Goal: Transaction & Acquisition: Book appointment/travel/reservation

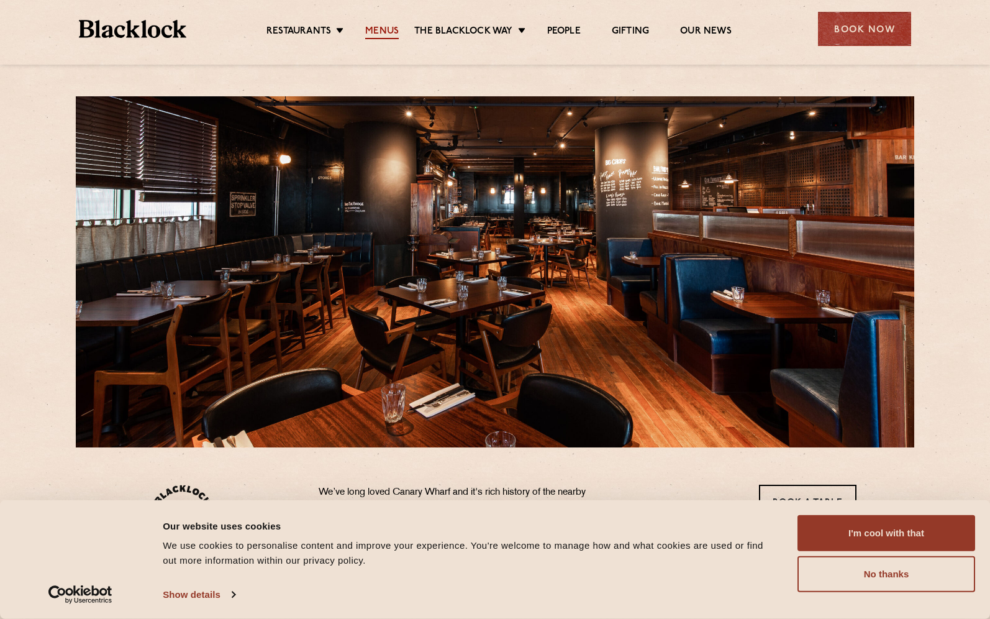
click at [382, 30] on link "Menus" at bounding box center [382, 32] width 34 height 14
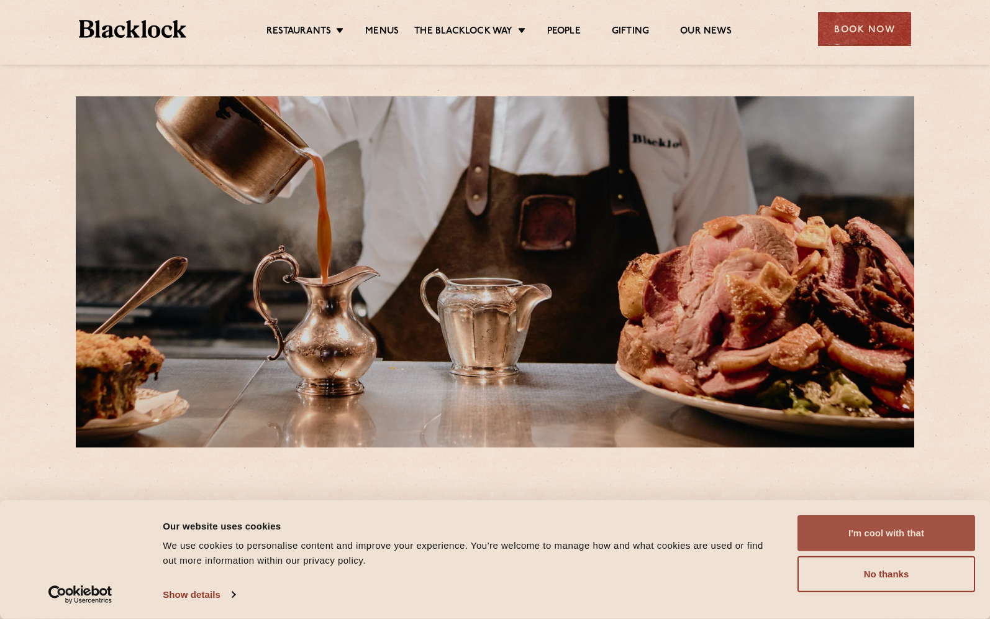
click at [910, 543] on button "I'm cool with that" at bounding box center [887, 533] width 178 height 36
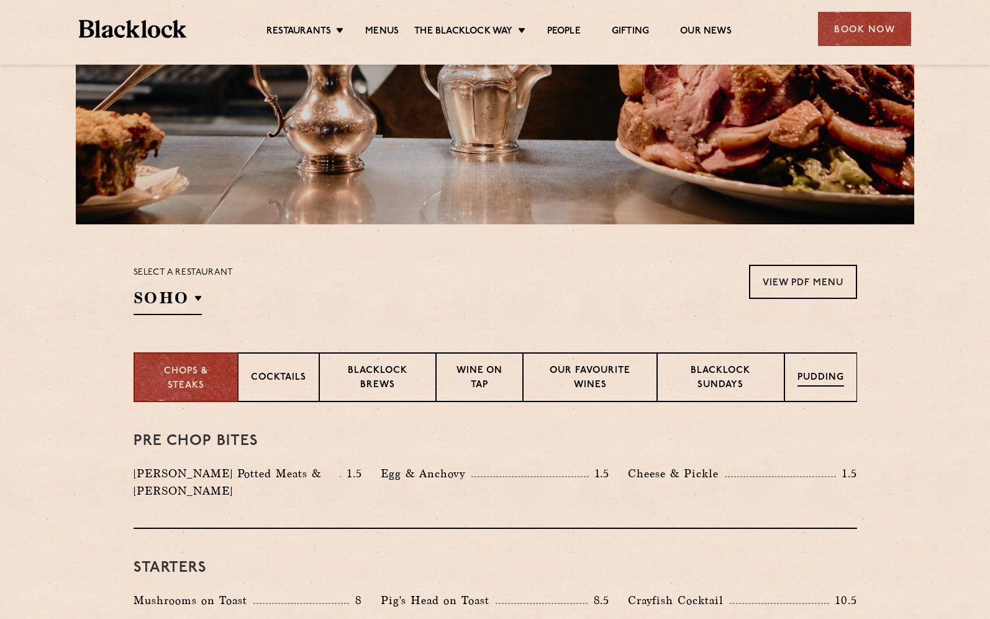
scroll to position [273, 0]
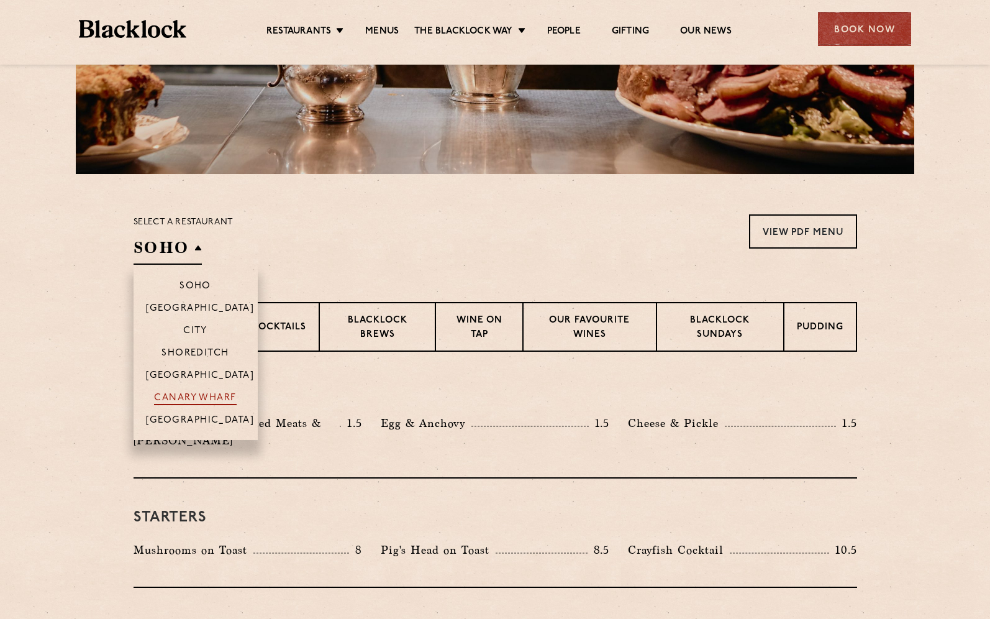
click at [209, 396] on p "Canary Wharf" at bounding box center [195, 399] width 82 height 12
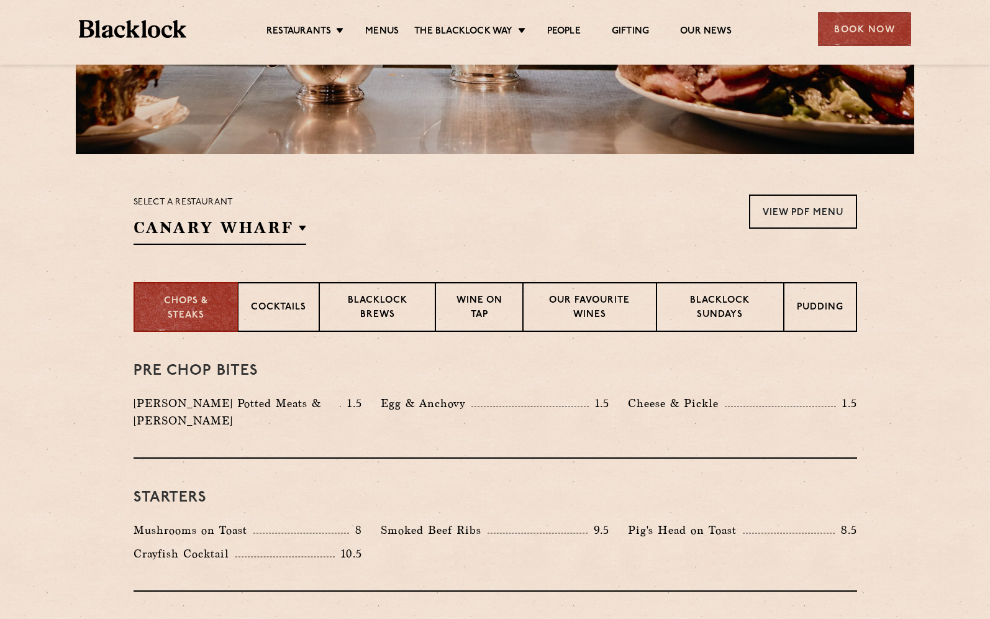
scroll to position [0, 0]
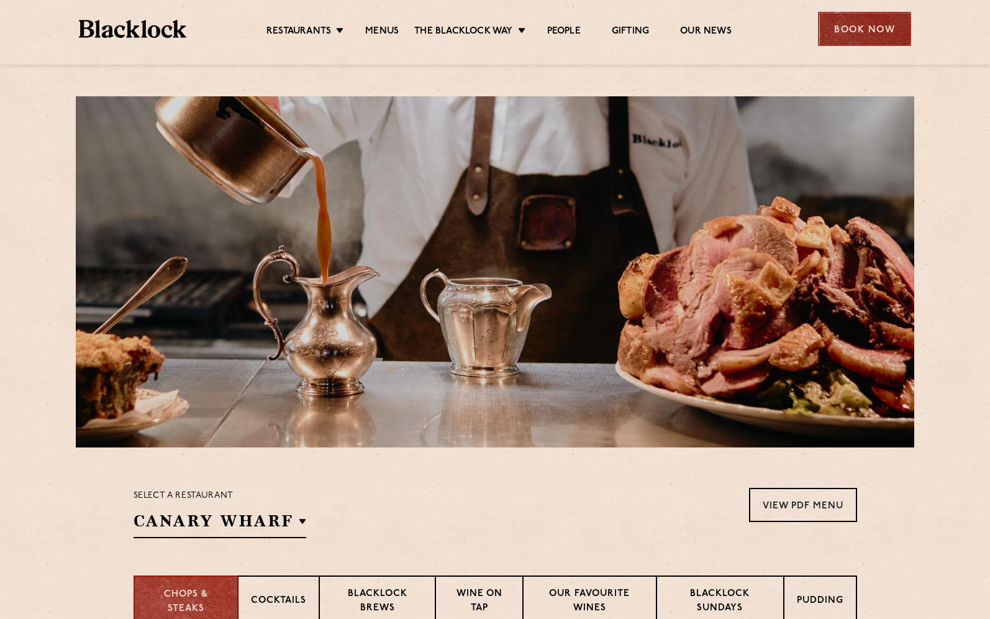
click at [887, 28] on div "Book Now" at bounding box center [864, 29] width 93 height 34
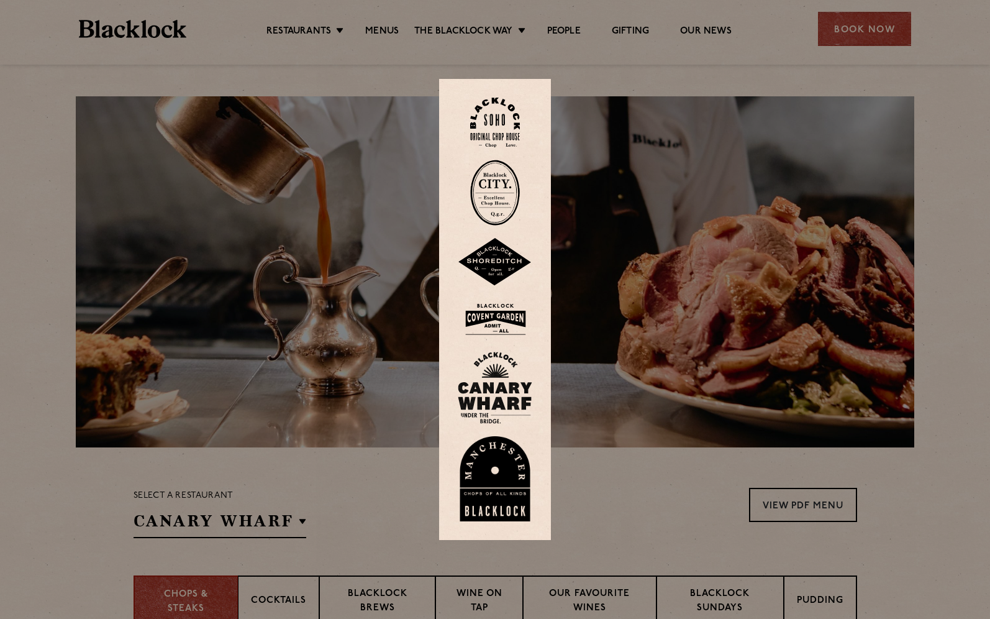
click at [505, 311] on img at bounding box center [495, 319] width 75 height 40
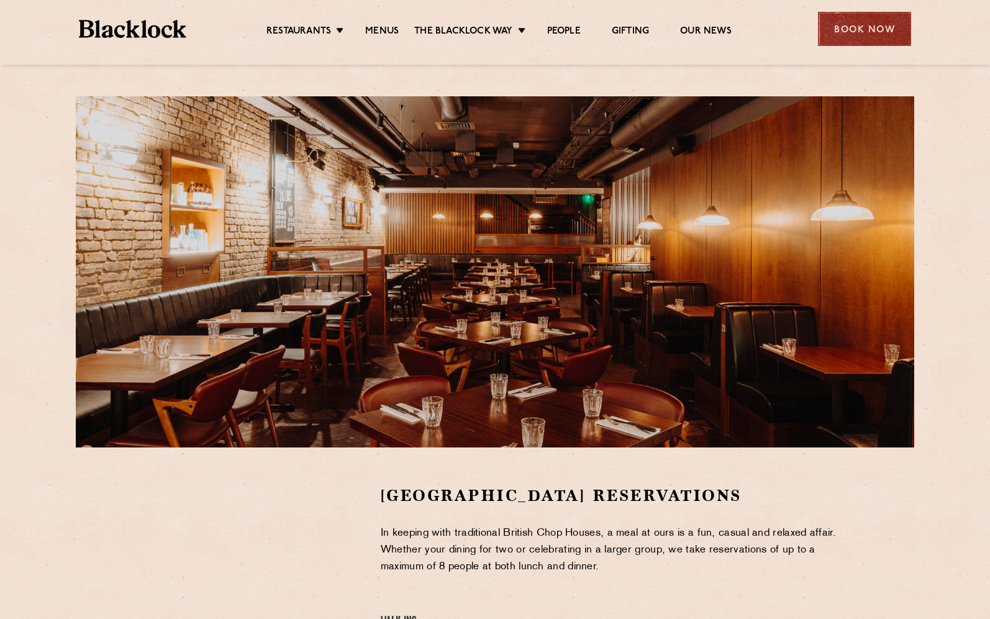
click at [842, 24] on div "Book Now" at bounding box center [864, 29] width 93 height 34
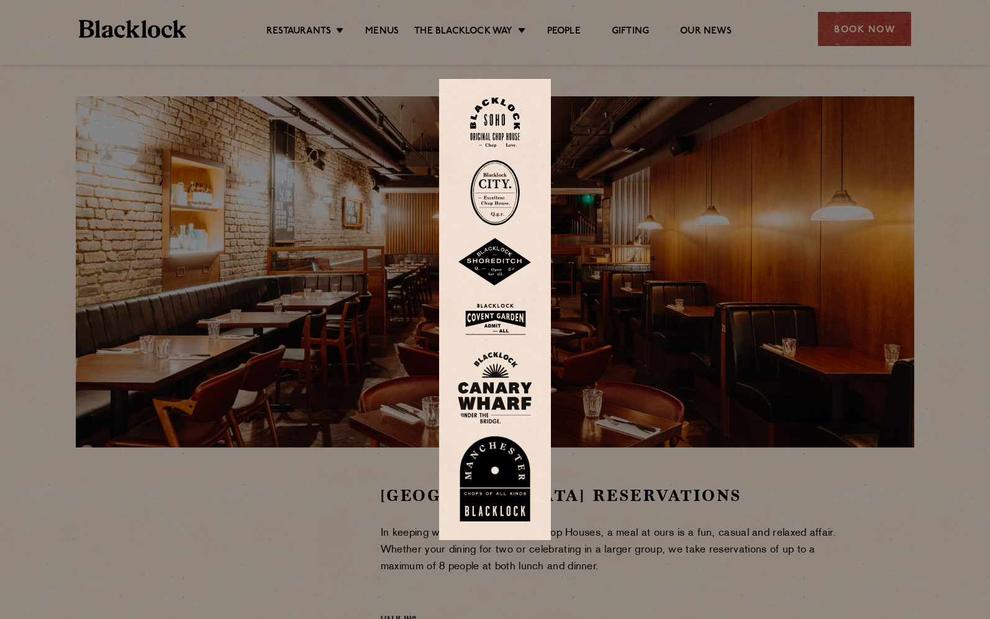
click at [500, 399] on img at bounding box center [495, 388] width 75 height 72
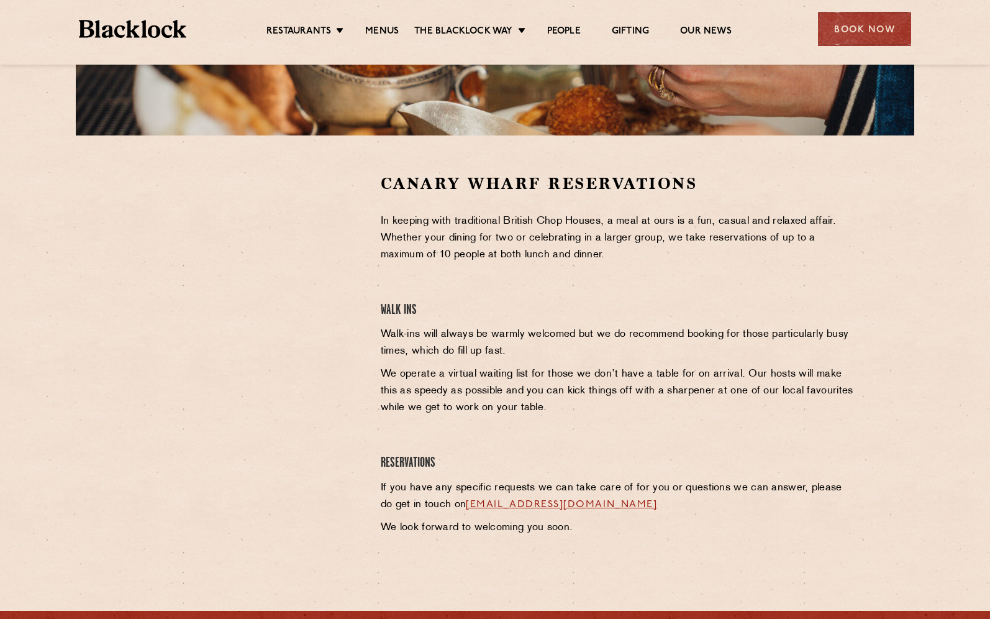
scroll to position [314, 0]
